Goal: Task Accomplishment & Management: Use online tool/utility

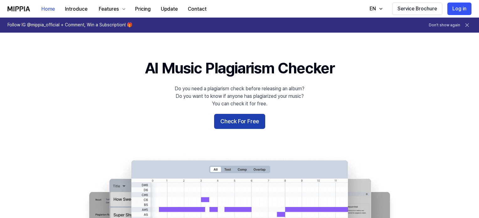
click at [242, 124] on button "Check For Free" at bounding box center [239, 121] width 51 height 15
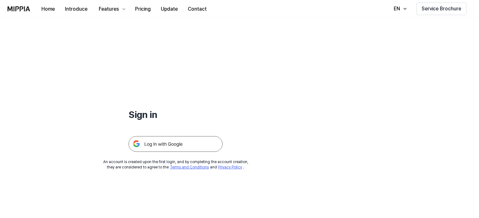
click at [187, 144] on img at bounding box center [176, 144] width 94 height 16
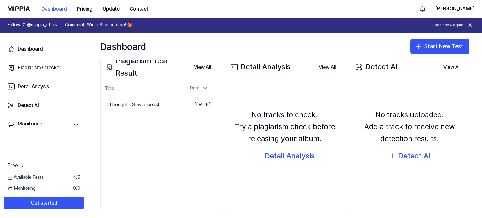
scroll to position [83, 0]
click at [432, 51] on button "Start New Test" at bounding box center [439, 46] width 59 height 15
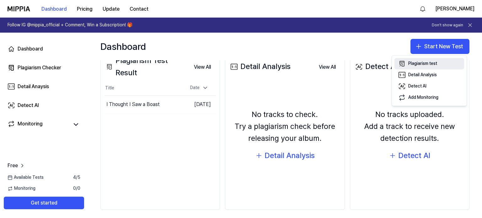
click at [425, 64] on div "Plagiarism test" at bounding box center [422, 64] width 29 height 6
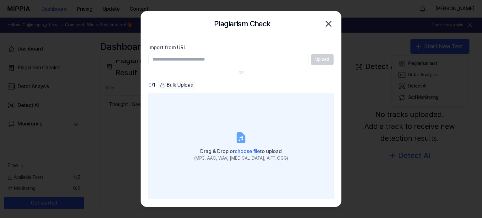
click at [252, 150] on span "choose file" at bounding box center [247, 151] width 25 height 6
click at [0, 0] on input "Drag & Drop or choose file to upload (MP3, AAC, WAV, [MEDICAL_DATA], AIFF, OGG)" at bounding box center [0, 0] width 0 height 0
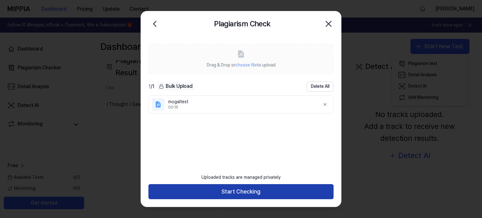
click at [228, 194] on button "Start Checking" at bounding box center [240, 191] width 185 height 15
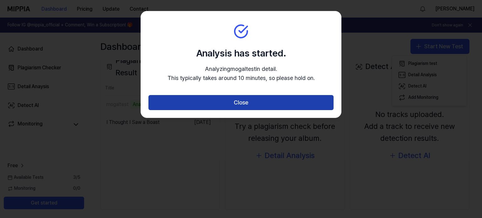
click at [232, 102] on button "Close" at bounding box center [240, 102] width 185 height 15
